Goal: Task Accomplishment & Management: Manage account settings

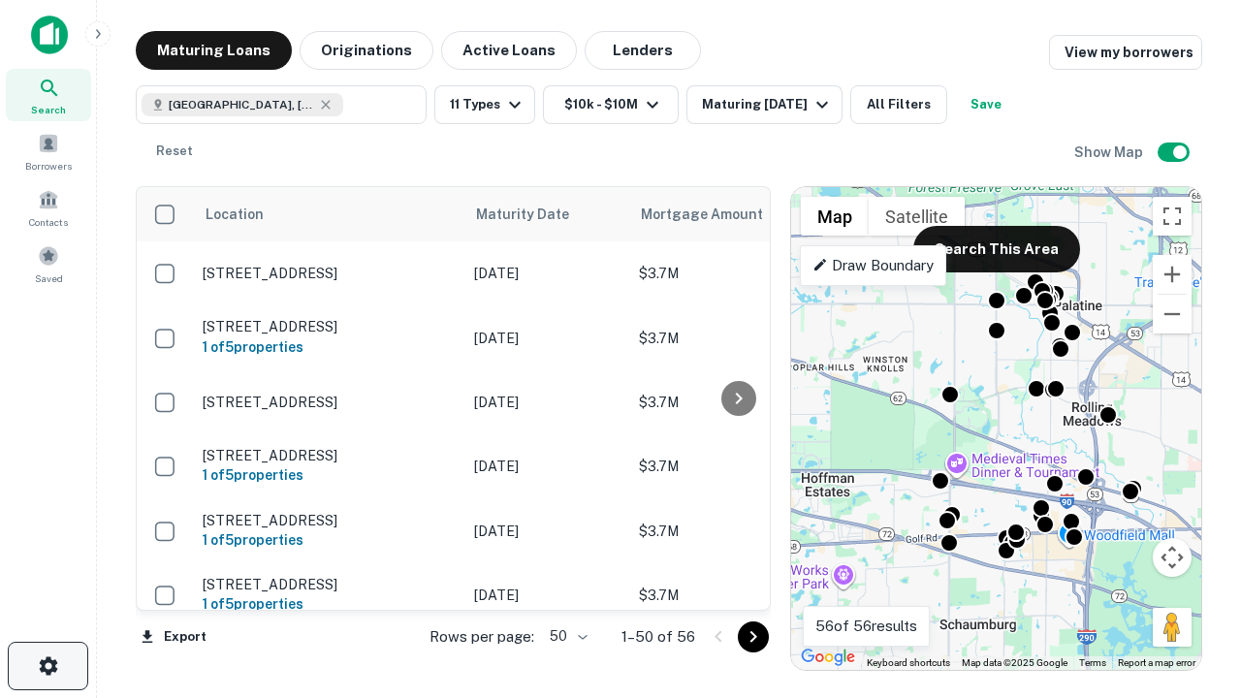
click at [47, 666] on icon "button" at bounding box center [48, 665] width 23 height 23
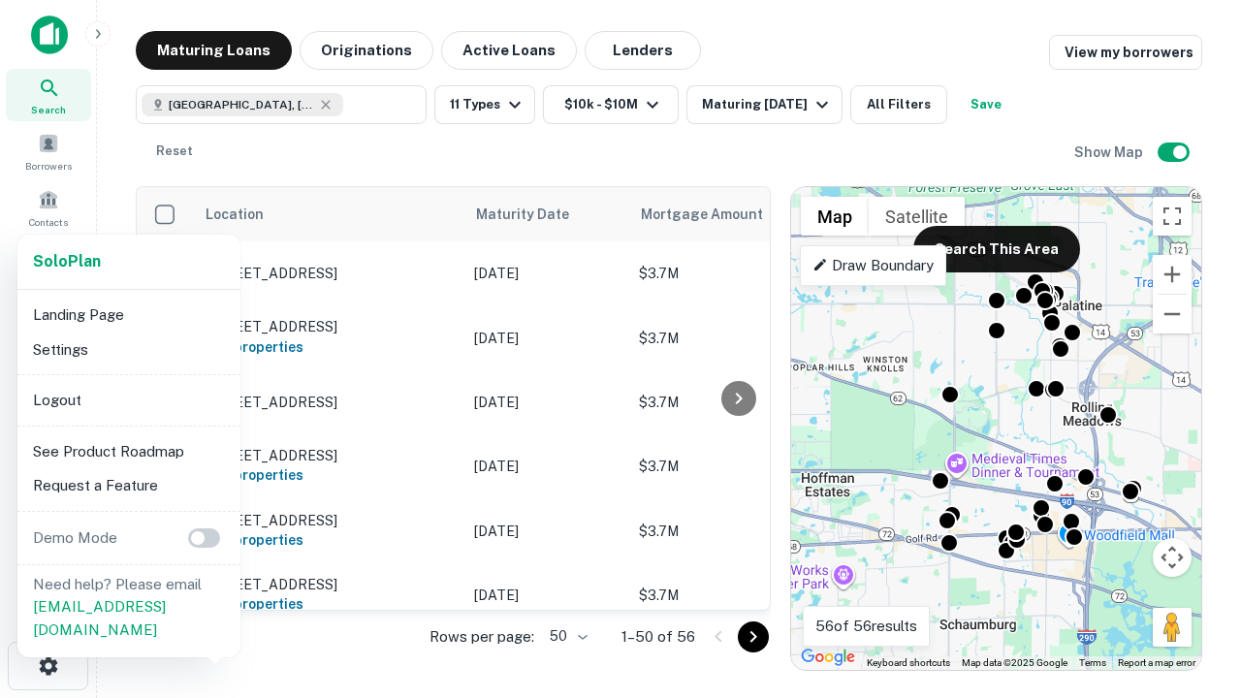
click at [128, 399] on li "Logout" at bounding box center [128, 400] width 207 height 35
